Goal: Information Seeking & Learning: Learn about a topic

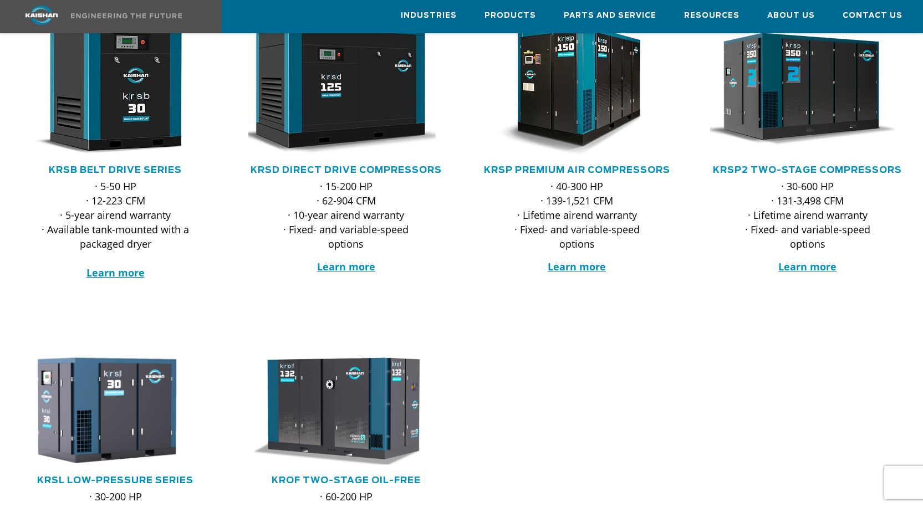
scroll to position [166, 0]
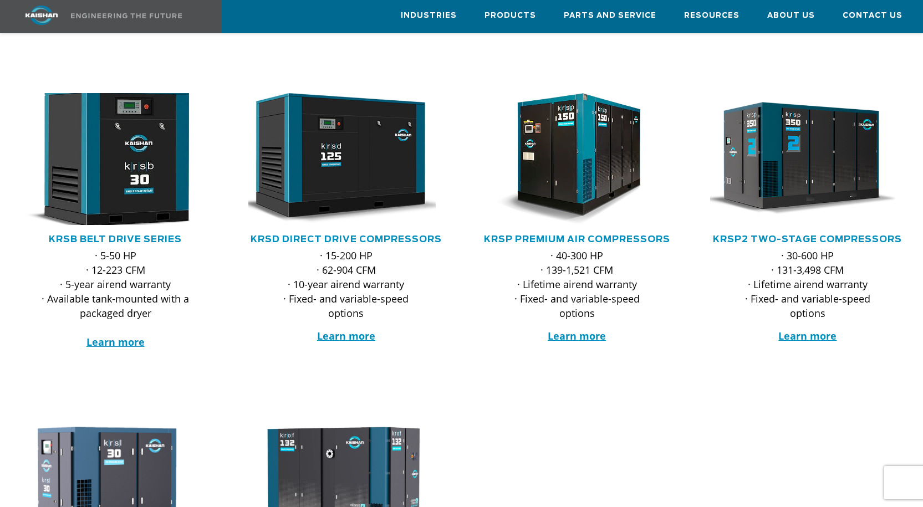
click at [110, 190] on img at bounding box center [106, 158] width 215 height 145
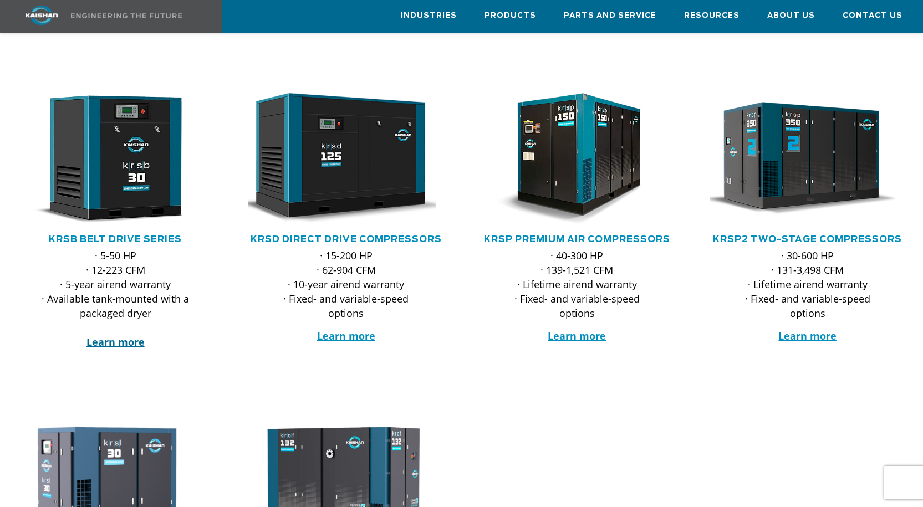
click at [127, 335] on strong "Learn more" at bounding box center [115, 341] width 58 height 13
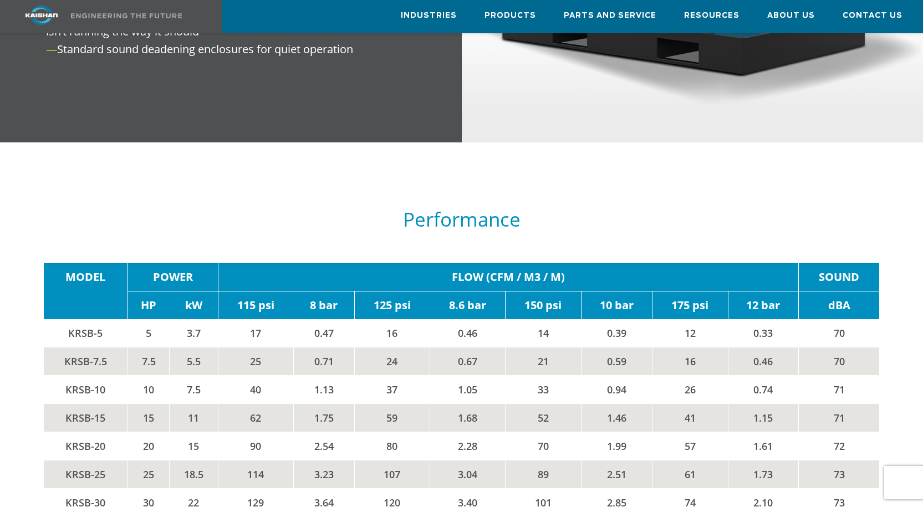
scroll to position [1718, 0]
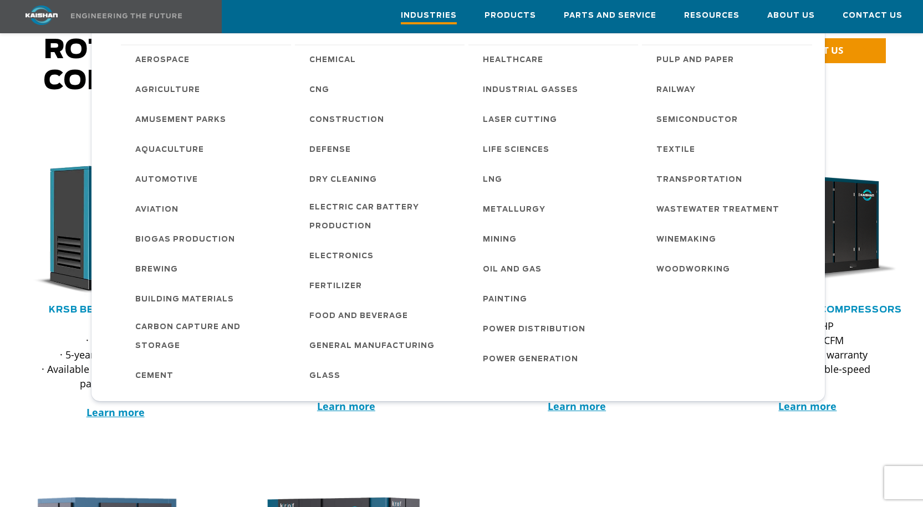
scroll to position [55, 0]
